Goal: Information Seeking & Learning: Learn about a topic

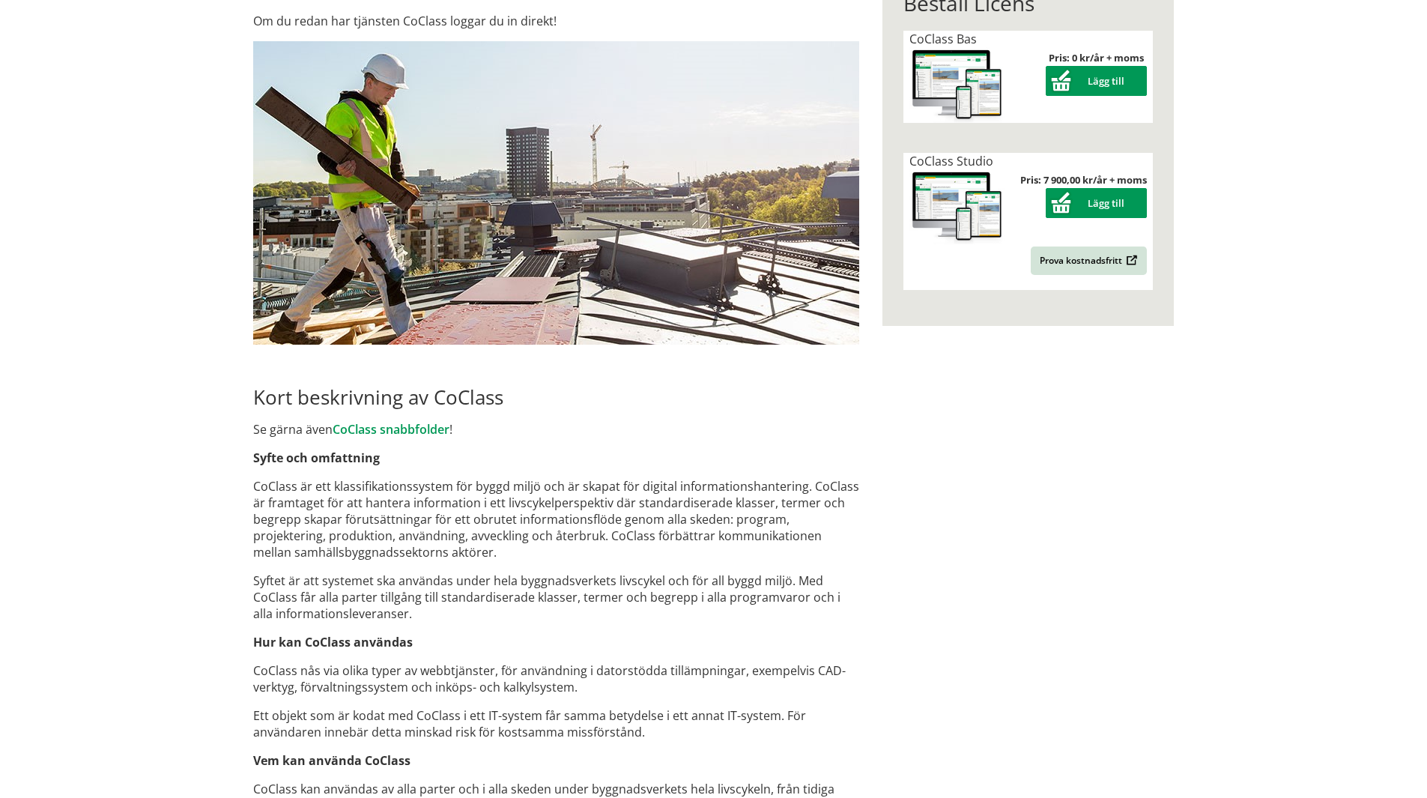
scroll to position [554, 0]
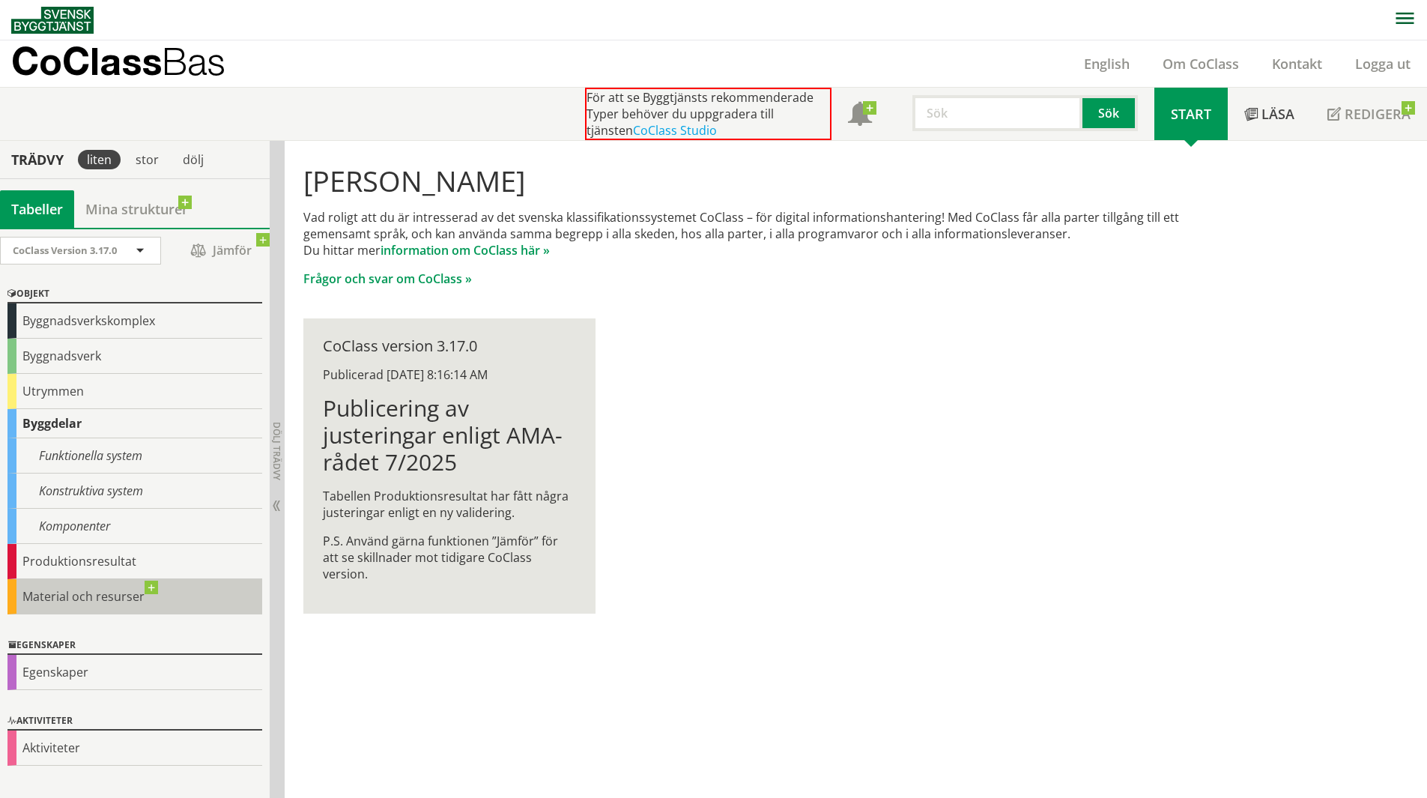
click at [118, 601] on div "Material och resurser" at bounding box center [134, 596] width 255 height 35
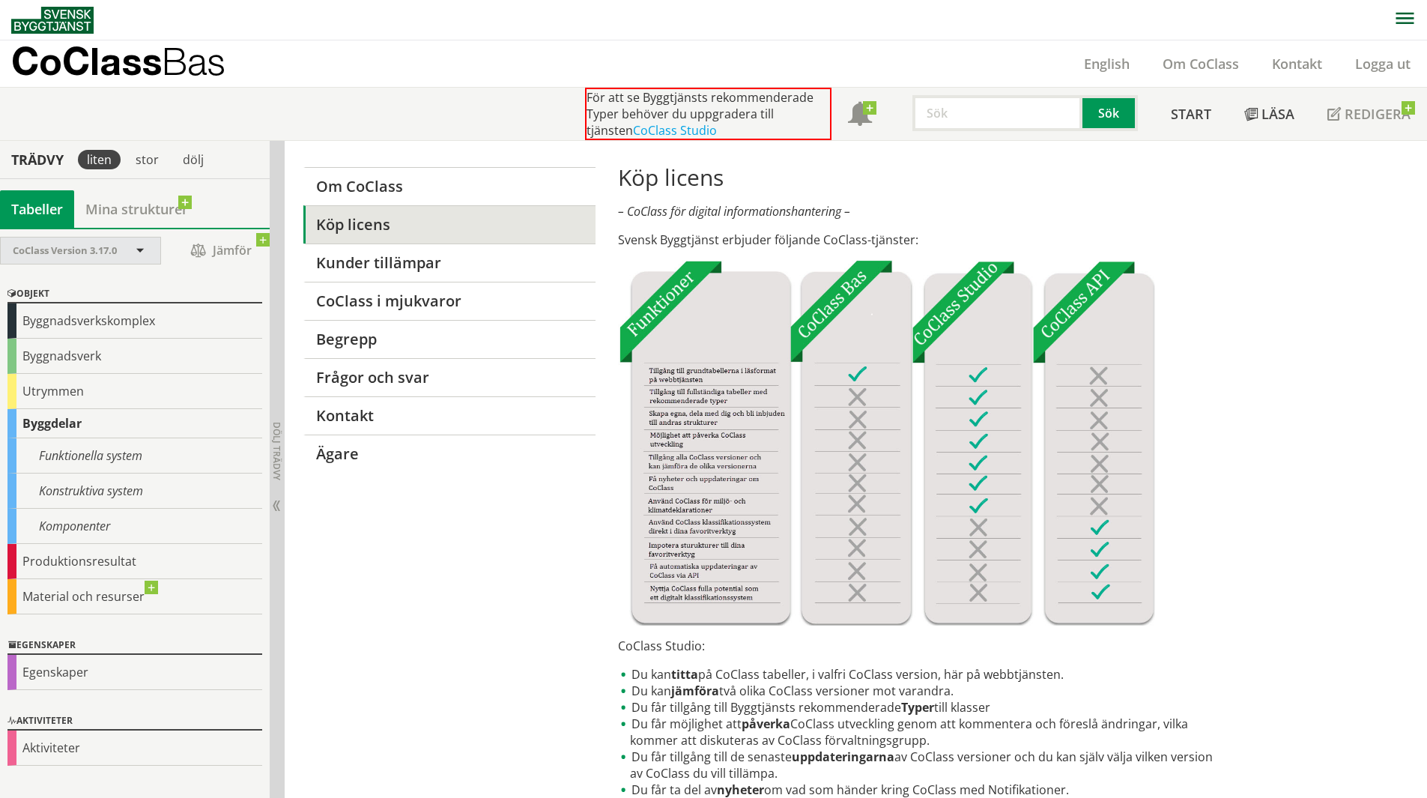
click at [60, 257] on div "CoClass Version 3.17.0" at bounding box center [73, 250] width 121 height 26
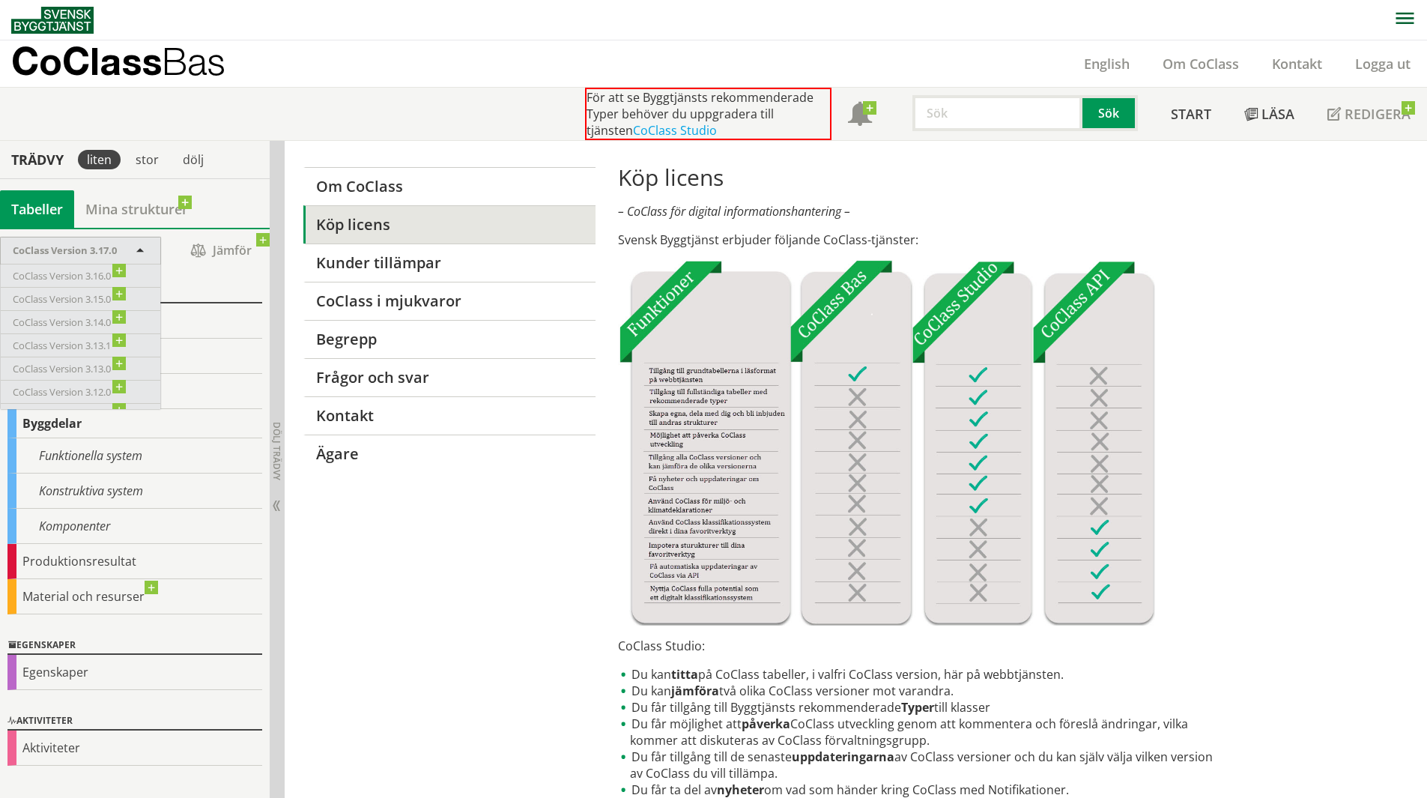
click at [60, 257] on div "CoClass Version 3.17.0" at bounding box center [73, 250] width 121 height 26
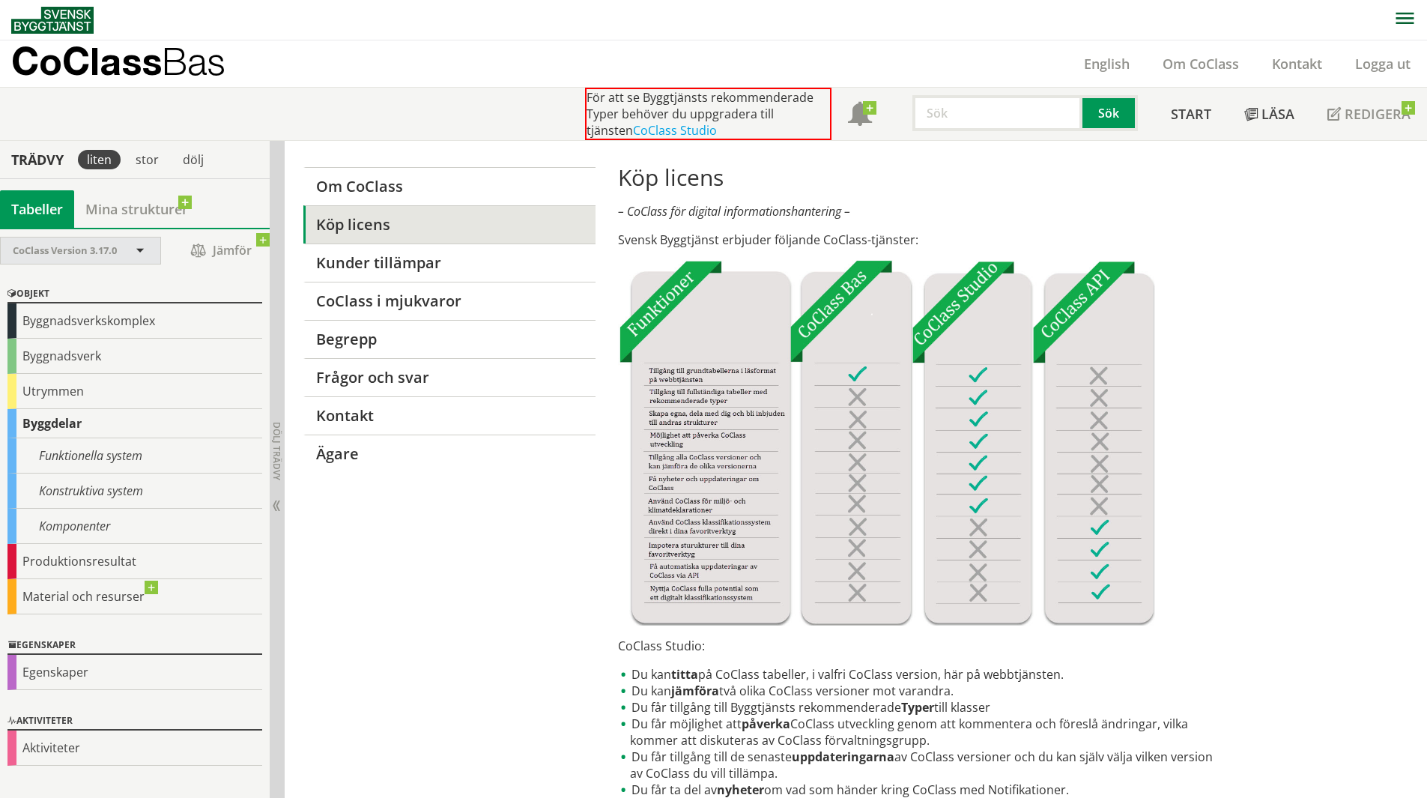
click at [142, 252] on span at bounding box center [139, 251] width 13 height 13
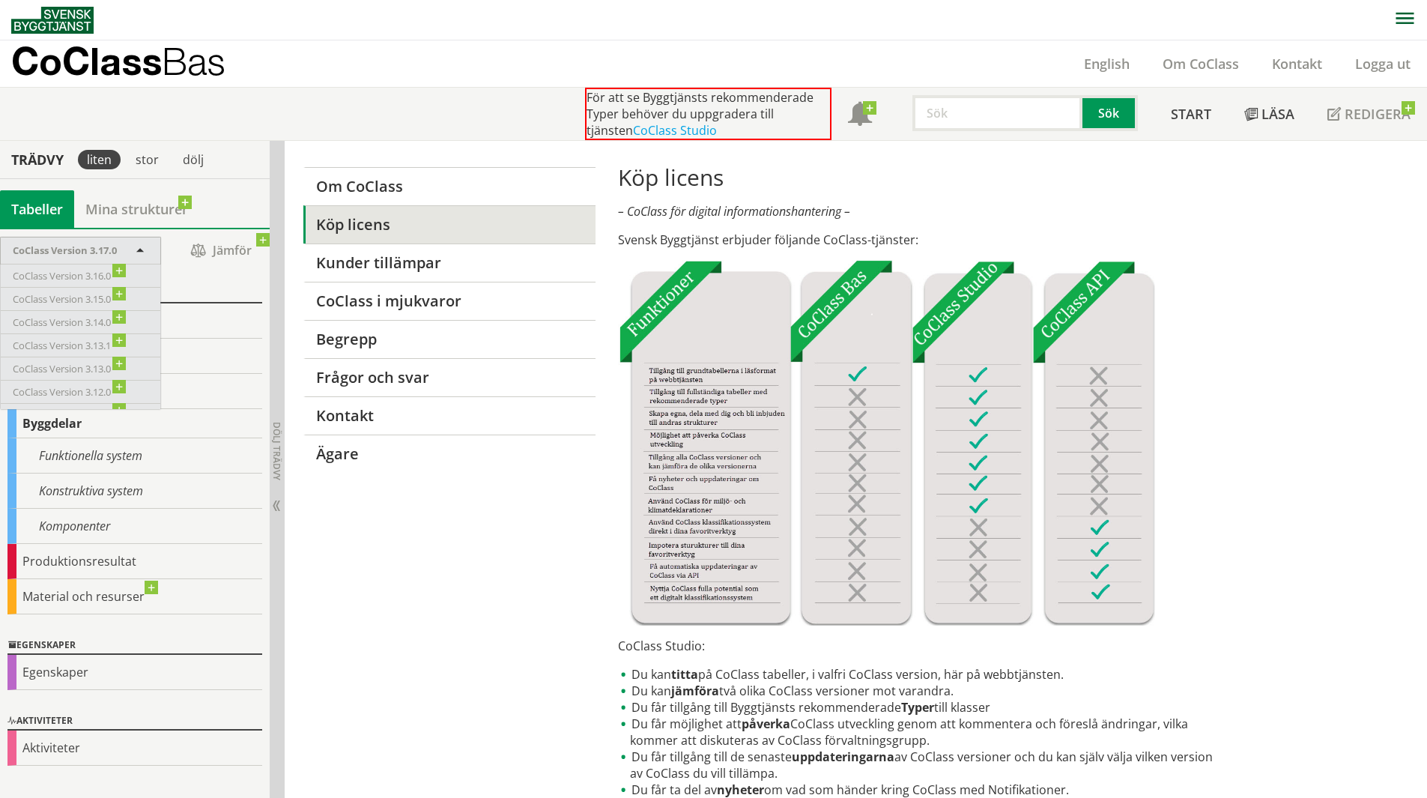
click at [233, 277] on div "Objekt Byggnadsverkskomplex Byggnadsverk Utrymmen Byggdelar Funktionella system…" at bounding box center [135, 449] width 270 height 351
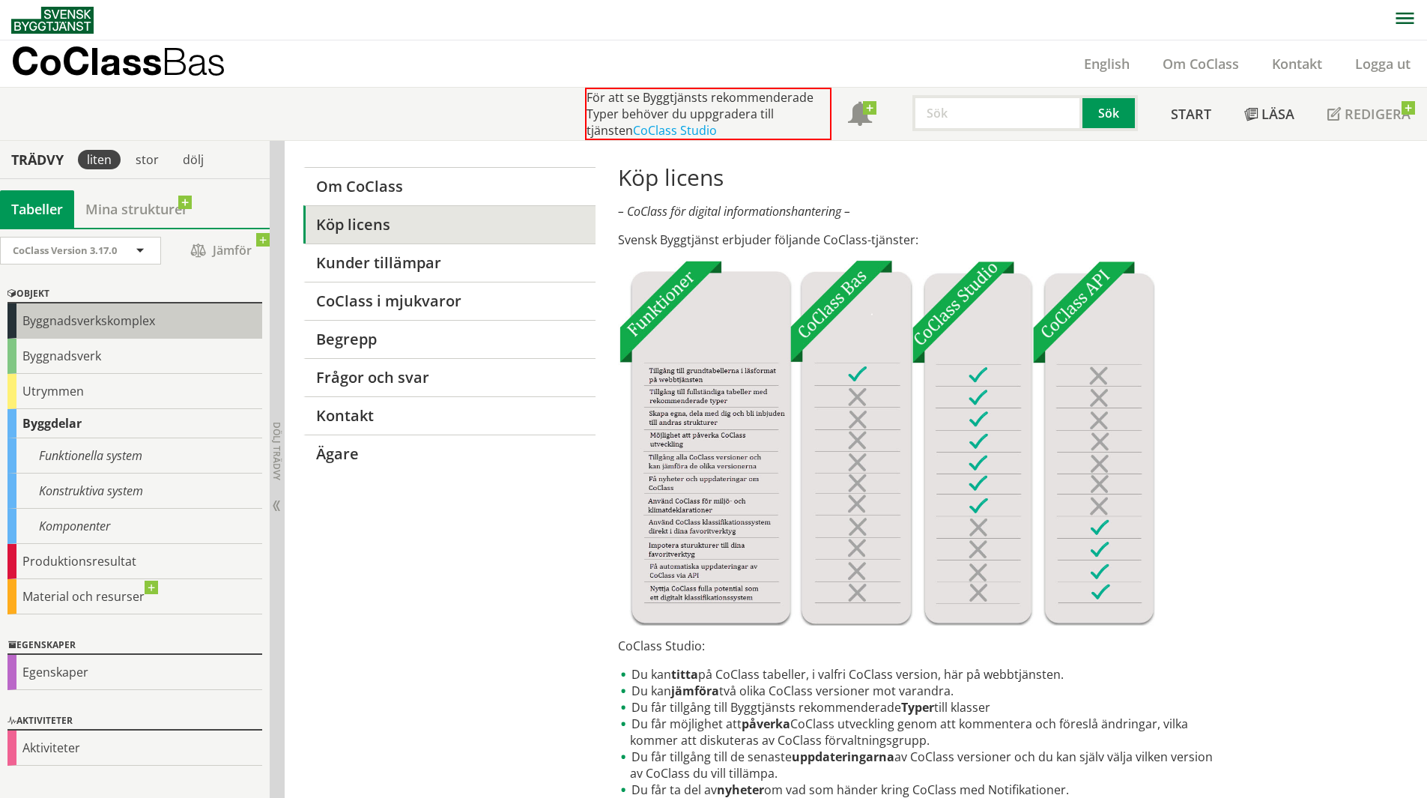
click at [85, 317] on div "Byggnadsverkskomplex" at bounding box center [134, 320] width 255 height 35
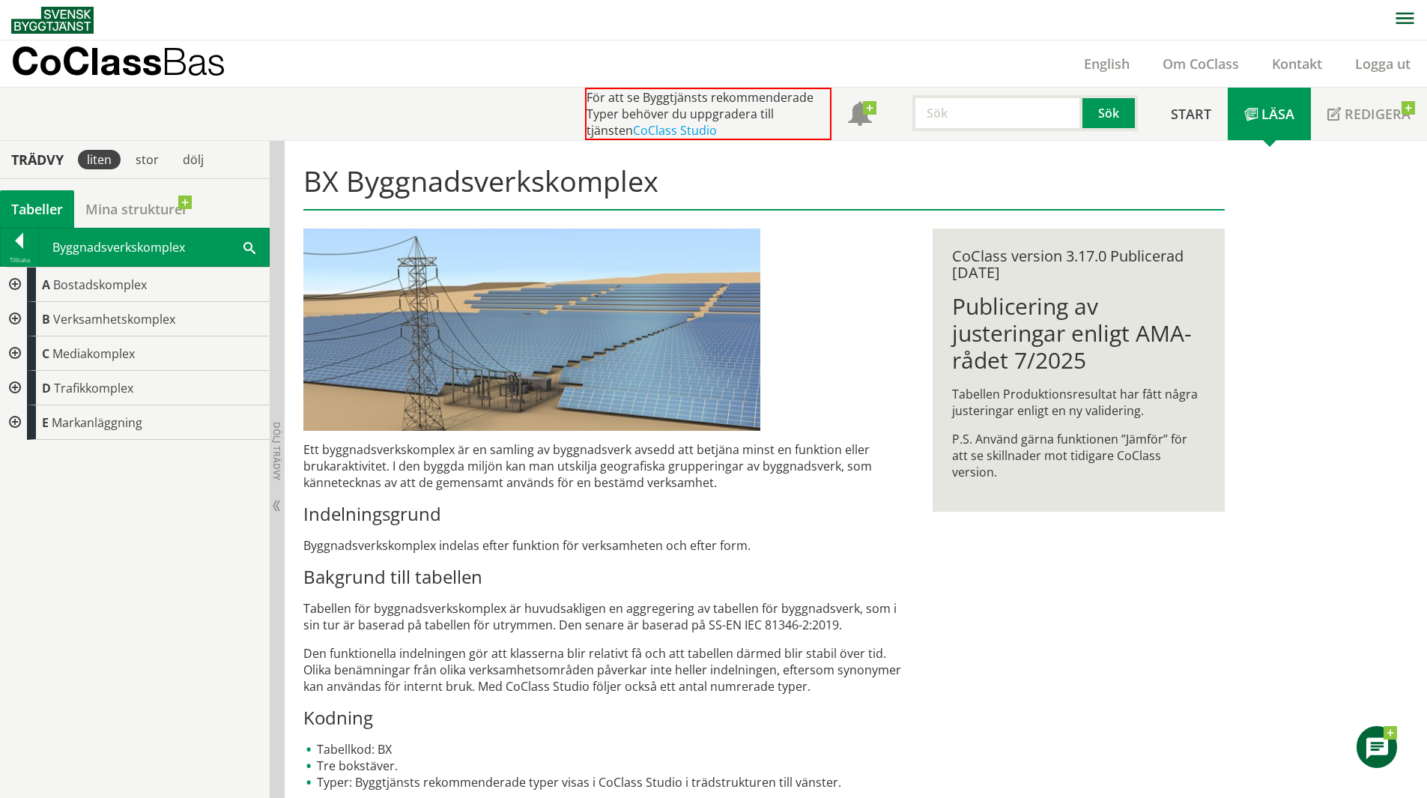
click at [15, 280] on div at bounding box center [13, 284] width 27 height 34
click at [26, 319] on div at bounding box center [25, 319] width 27 height 34
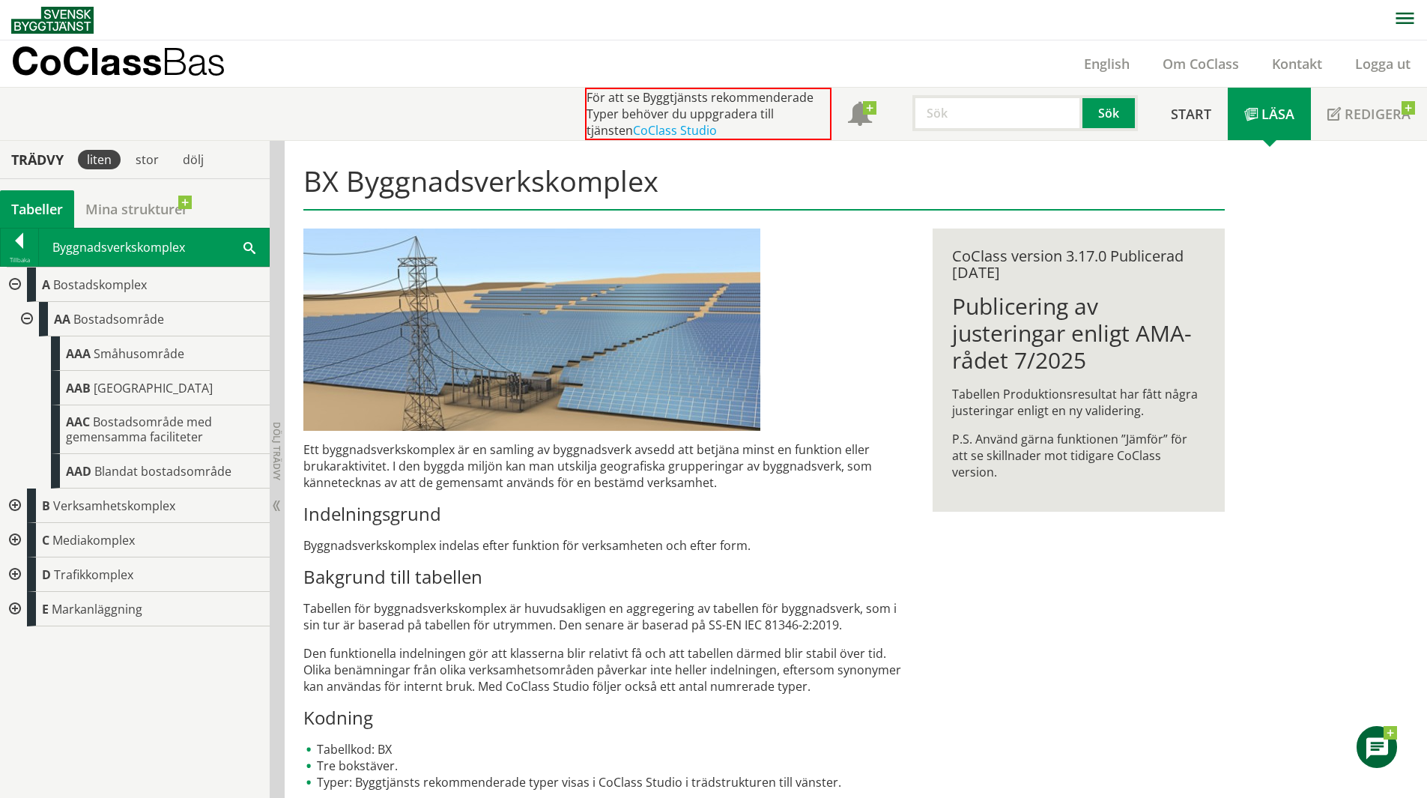
click at [13, 501] on div at bounding box center [13, 505] width 27 height 34
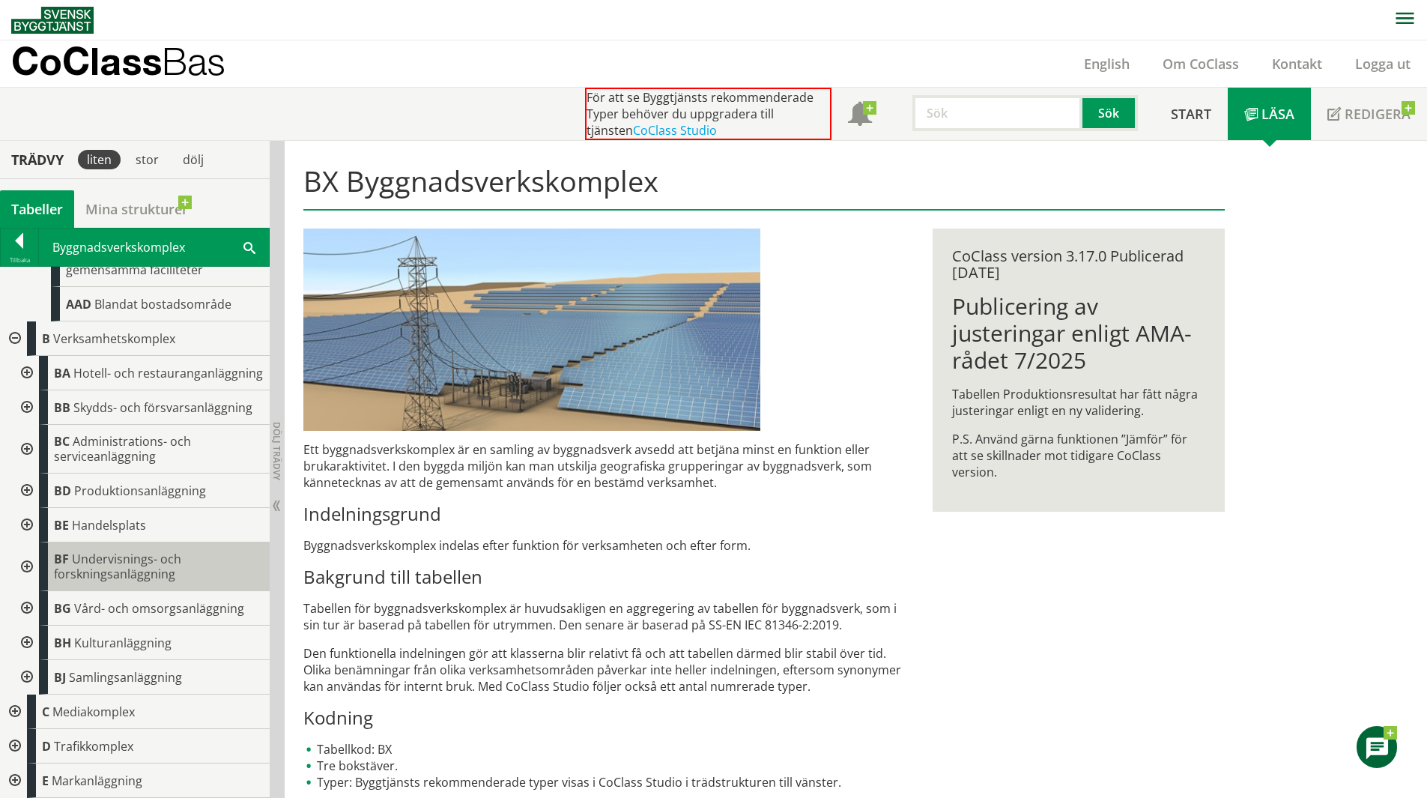
scroll to position [181, 0]
click at [15, 709] on div at bounding box center [13, 711] width 27 height 34
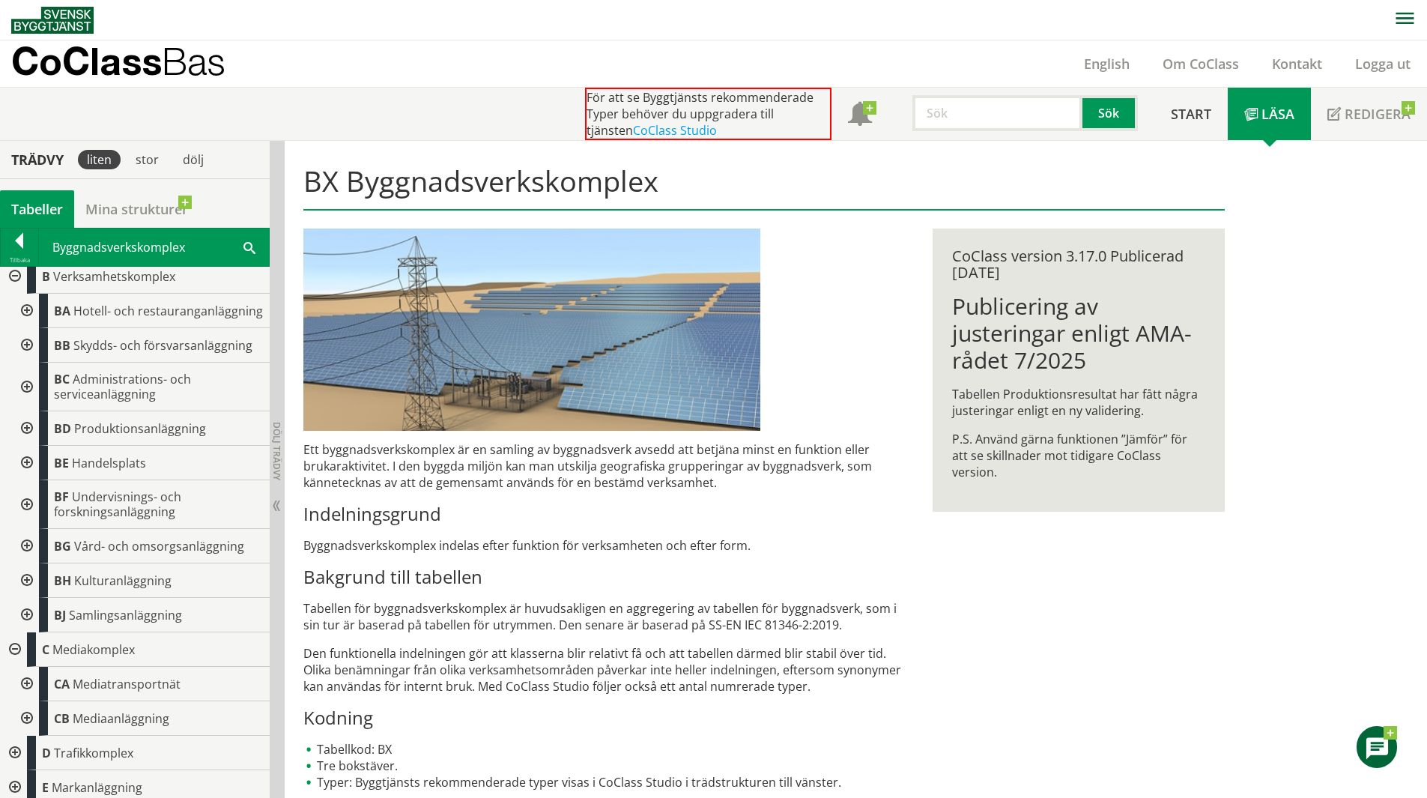
scroll to position [250, 0]
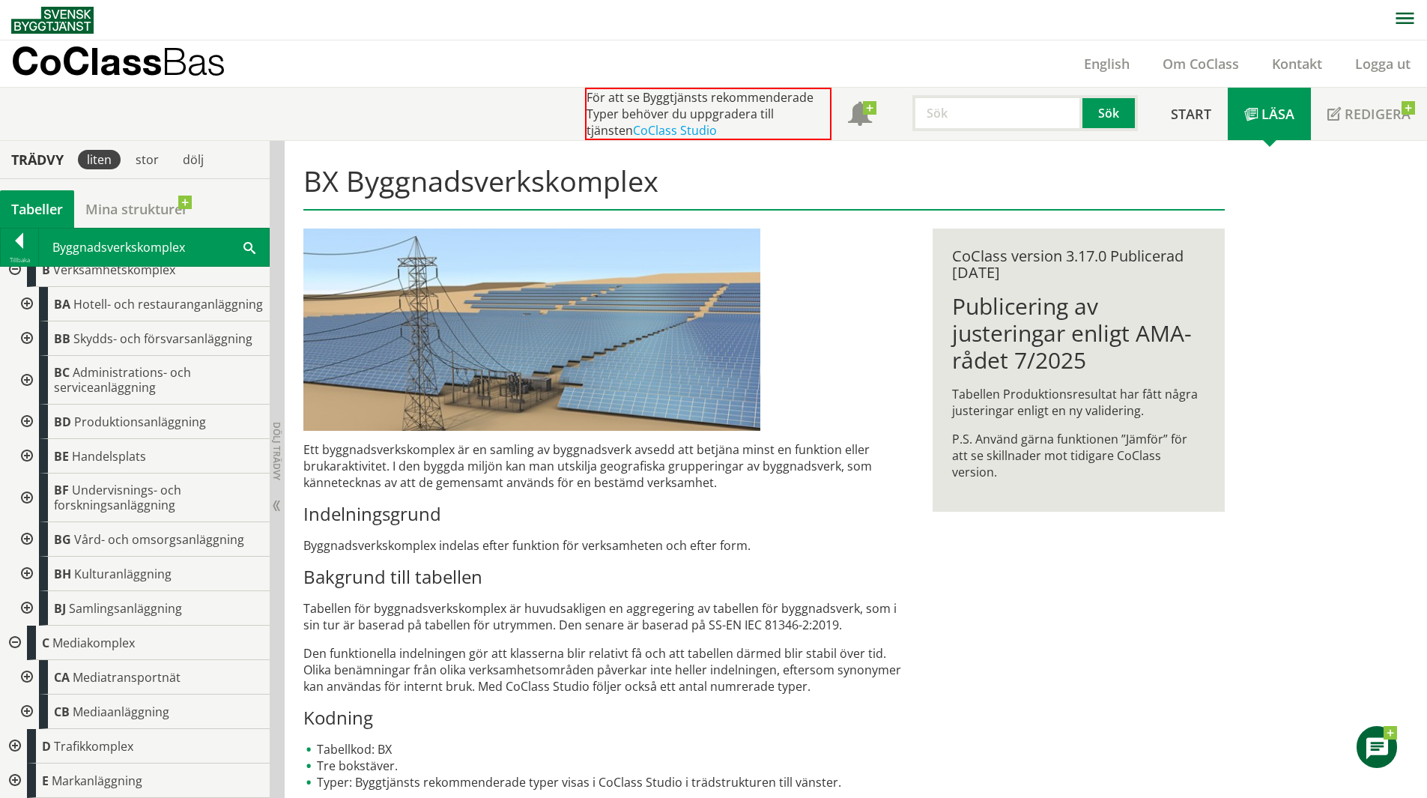
click at [28, 677] on div at bounding box center [25, 677] width 27 height 34
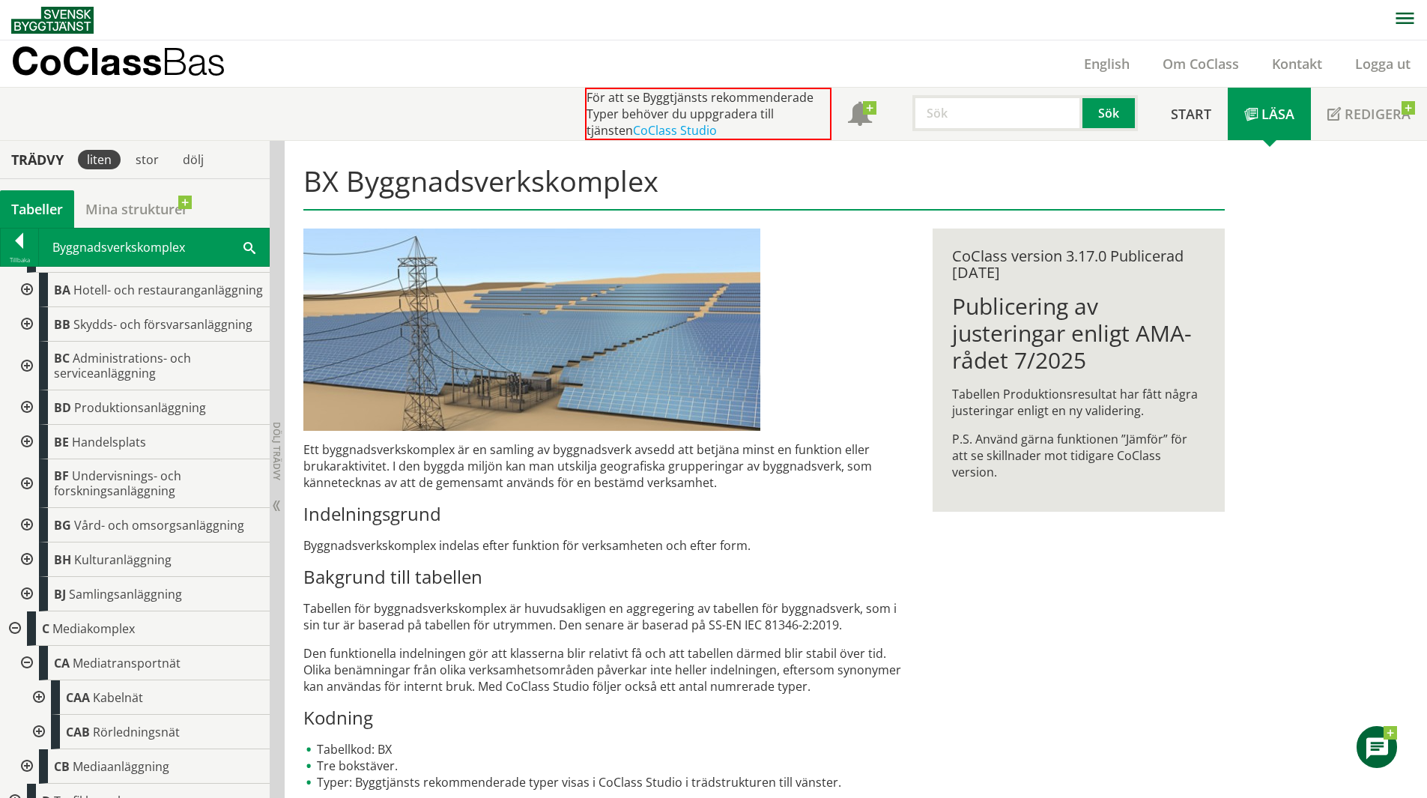
scroll to position [319, 0]
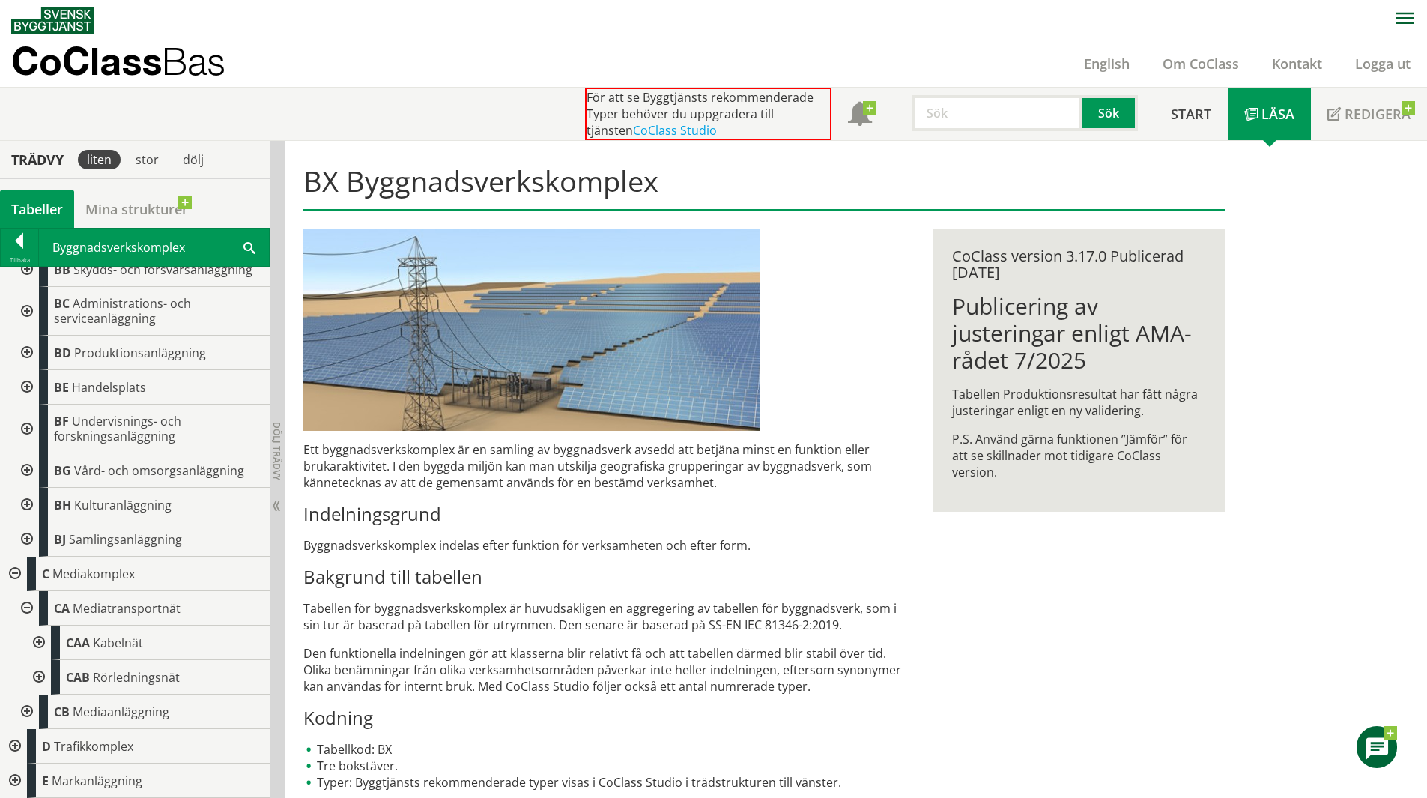
click at [40, 676] on div at bounding box center [37, 677] width 27 height 34
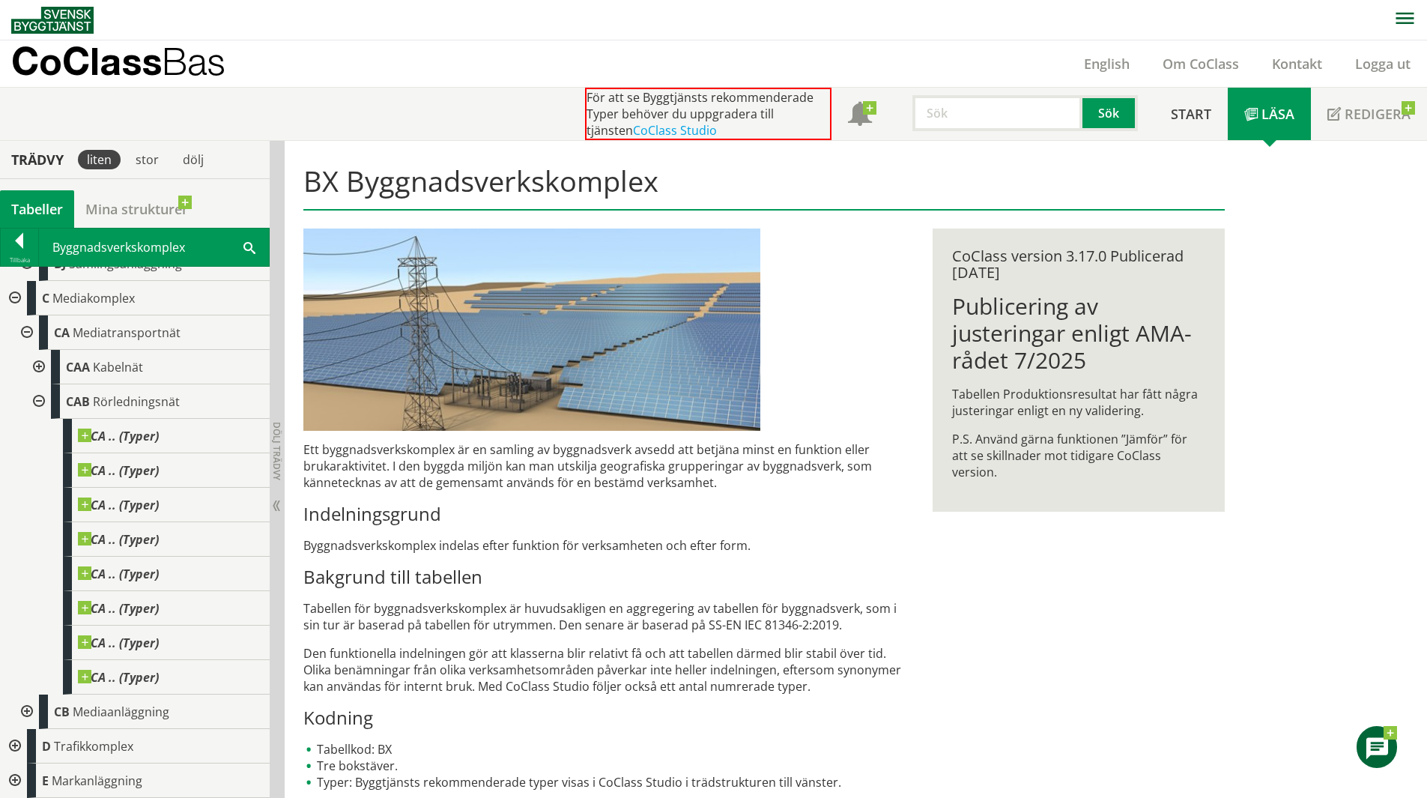
scroll to position [595, 0]
click at [29, 710] on div at bounding box center [25, 711] width 27 height 34
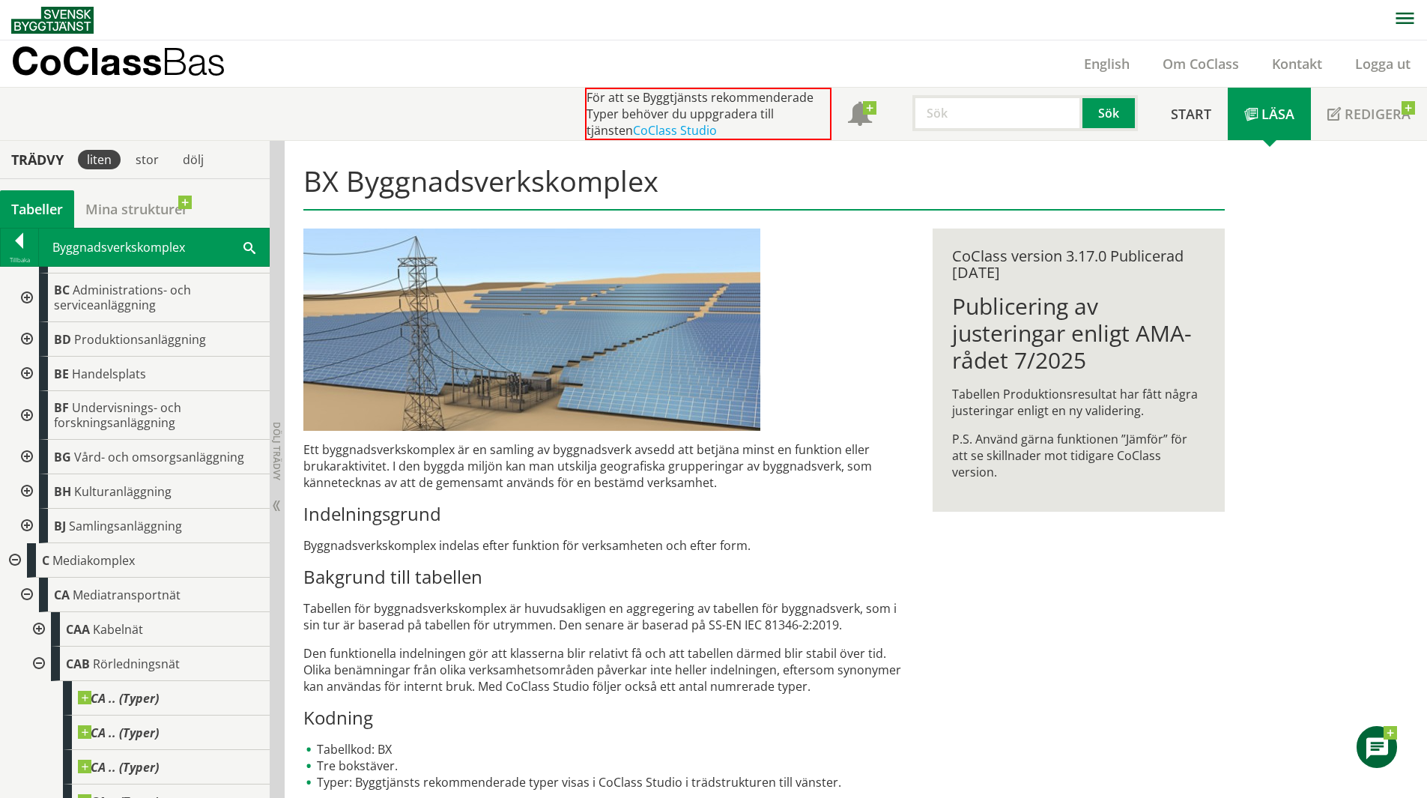
scroll to position [174, 0]
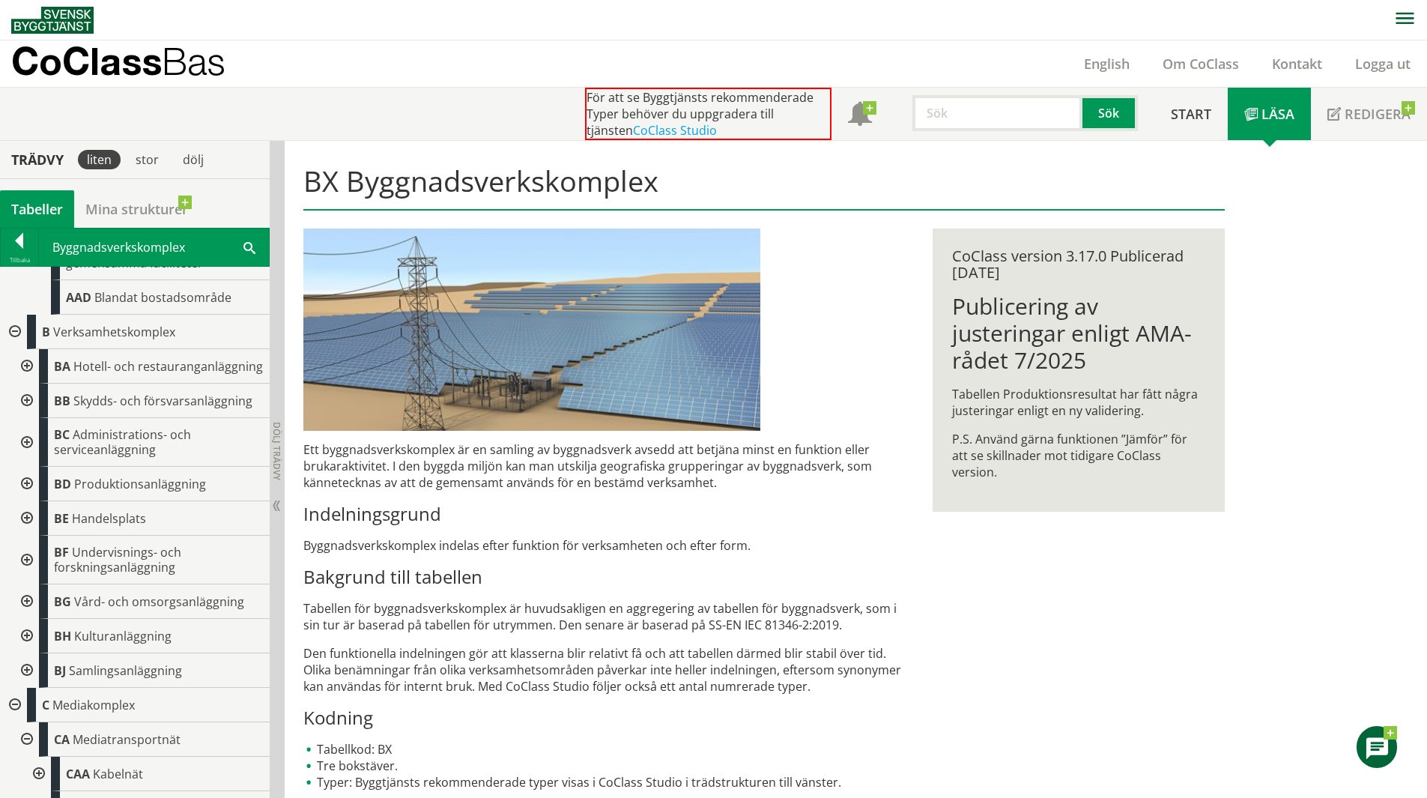
click at [27, 415] on div at bounding box center [25, 401] width 27 height 34
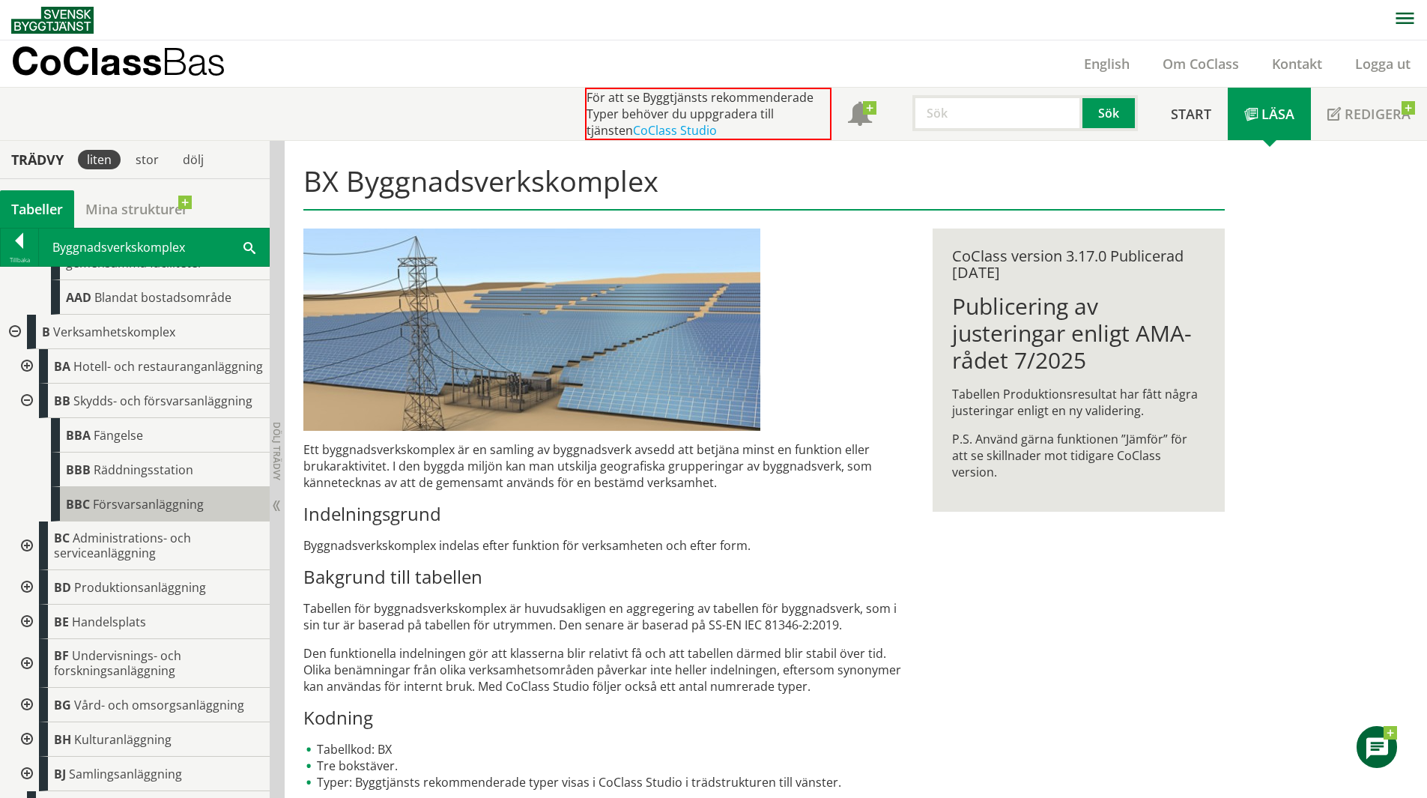
click at [94, 512] on span "Försvarsanläggning" at bounding box center [148, 504] width 111 height 16
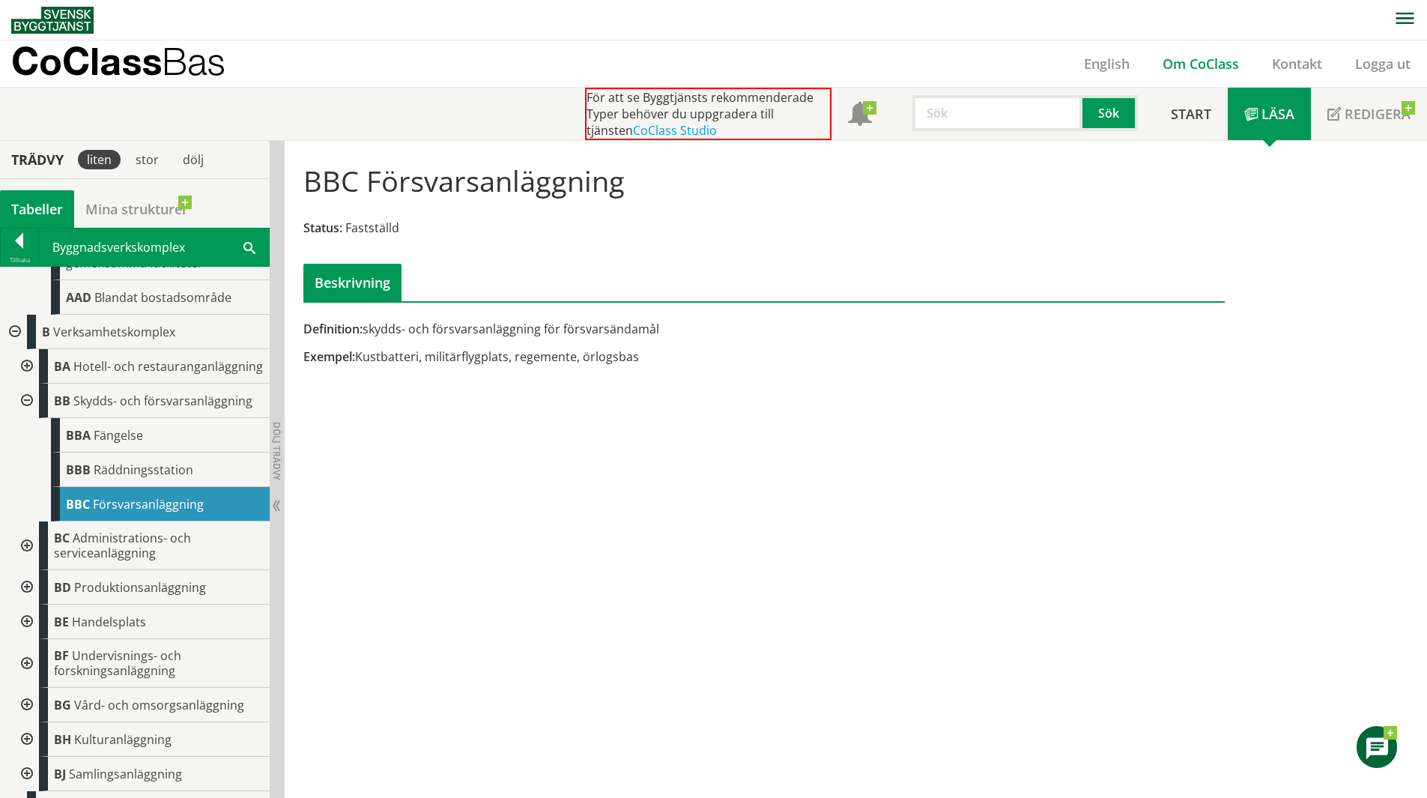
click at [1229, 70] on link "Om CoClass" at bounding box center [1200, 64] width 109 height 18
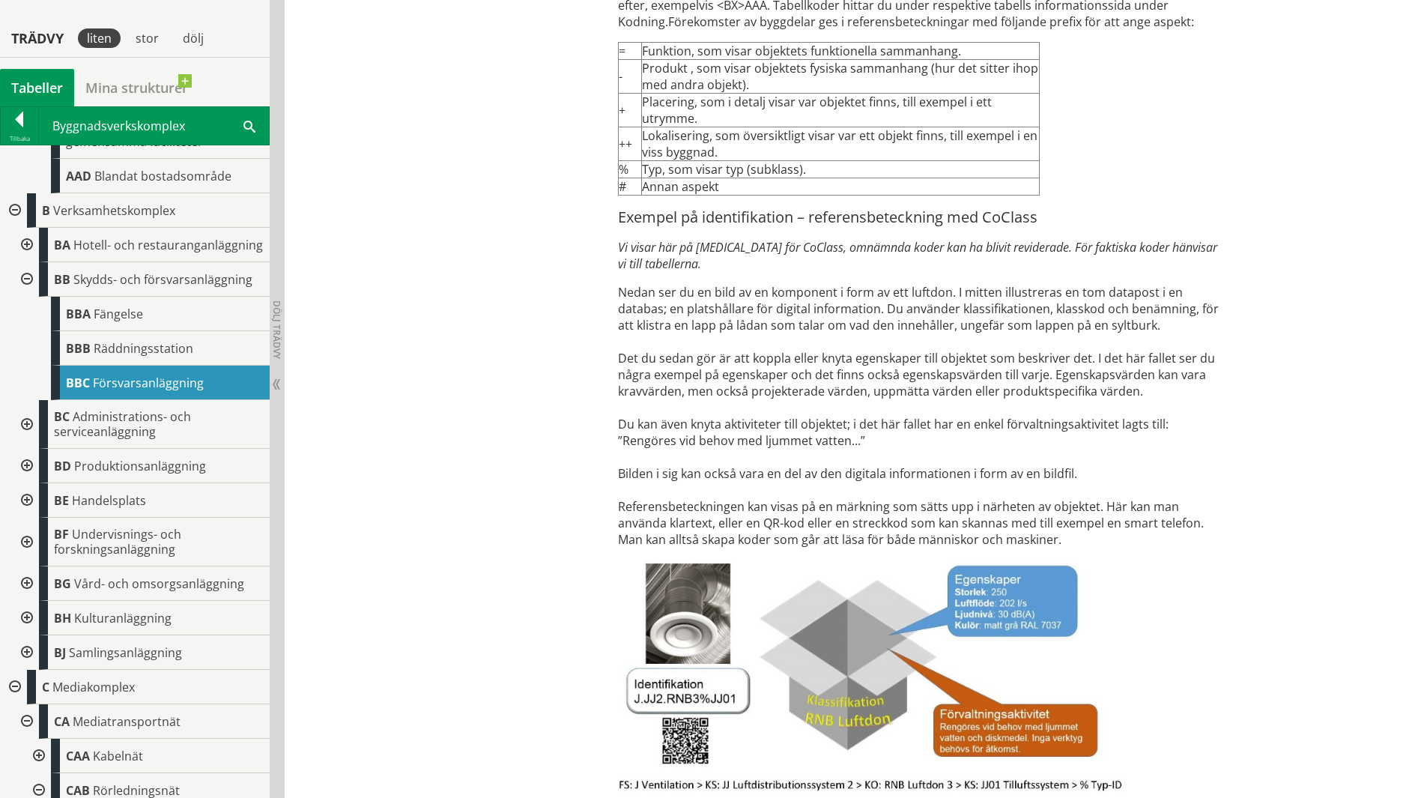
scroll to position [4645, 0]
